Goal: Obtain resource: Download file/media

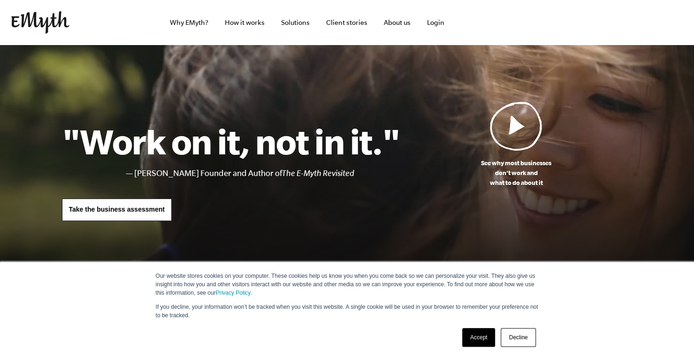
click at [473, 337] on link "Accept" at bounding box center [478, 337] width 33 height 19
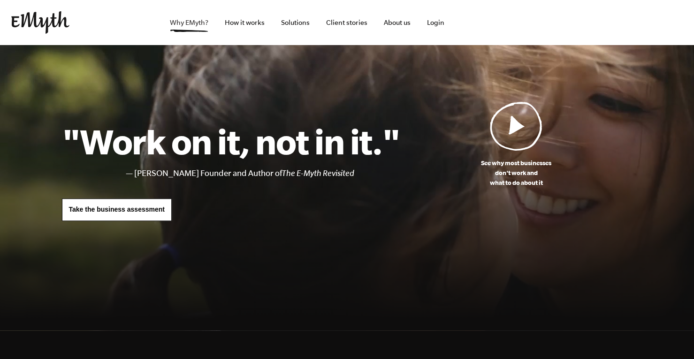
click at [189, 26] on link "Why EMyth?" at bounding box center [189, 22] width 54 height 45
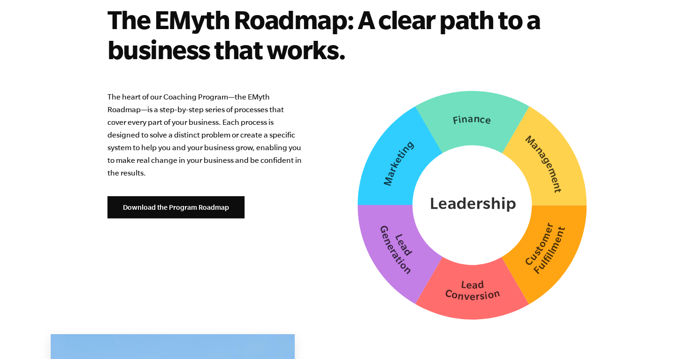
scroll to position [2352, 0]
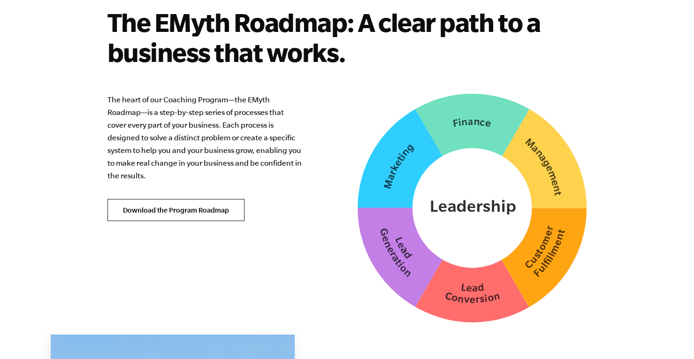
click at [194, 200] on link "Download the Program Roadmap" at bounding box center [175, 210] width 137 height 23
